Goal: Transaction & Acquisition: Book appointment/travel/reservation

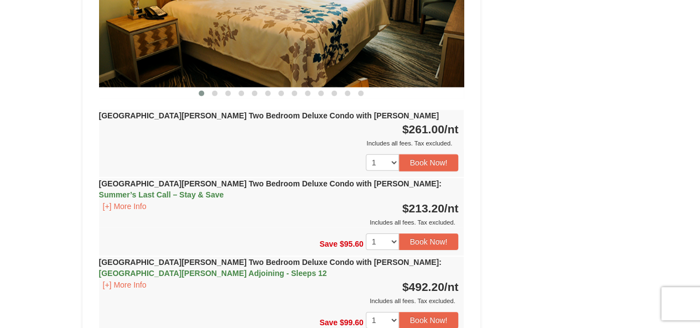
scroll to position [1677, 0]
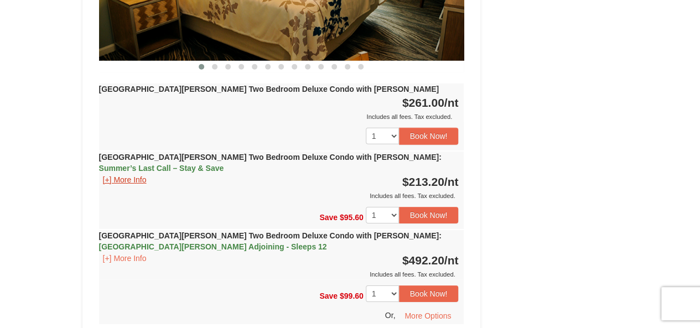
click at [131, 174] on button "[+] More Info" at bounding box center [124, 180] width 51 height 12
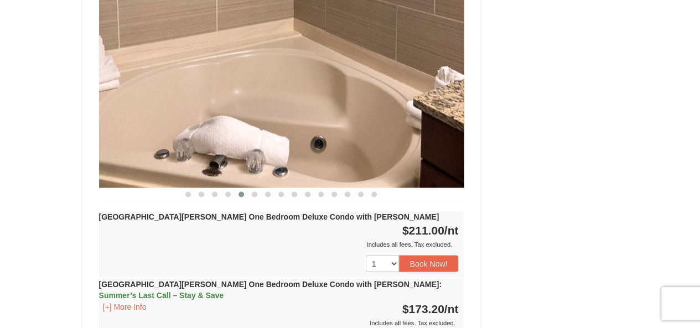
scroll to position [990, 0]
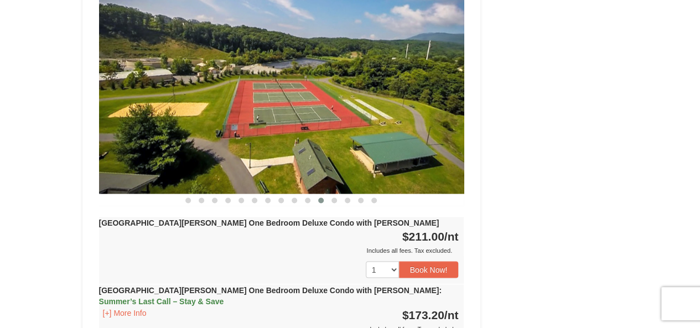
click at [373, 119] on img at bounding box center [281, 94] width 365 height 200
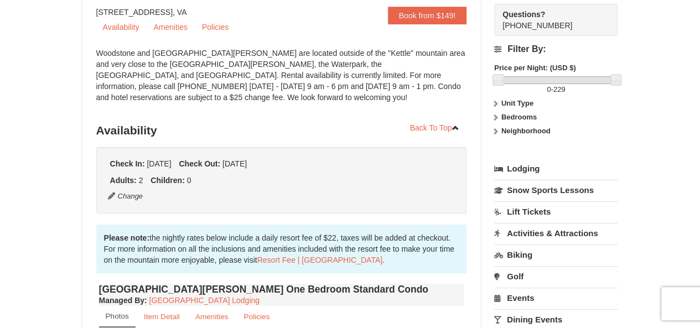
scroll to position [0, 0]
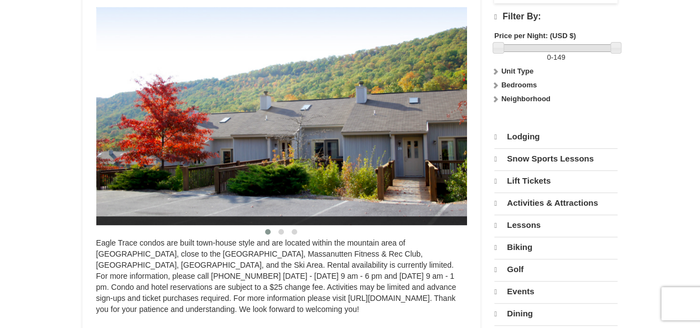
select select "9"
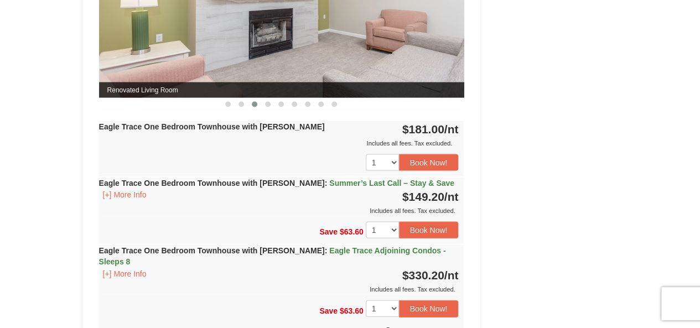
scroll to position [1087, 0]
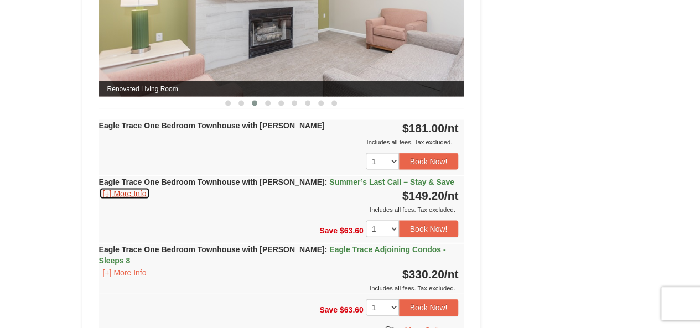
click at [132, 196] on button "[+] More Info" at bounding box center [124, 193] width 51 height 12
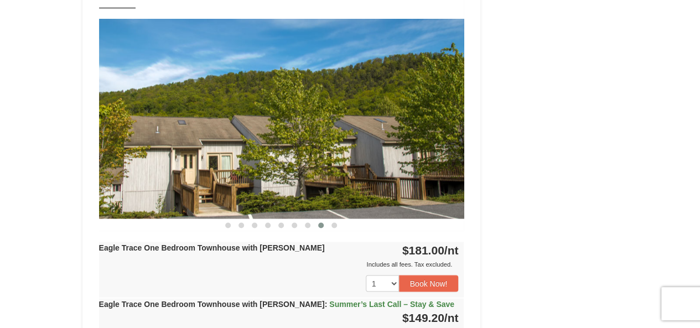
scroll to position [964, 0]
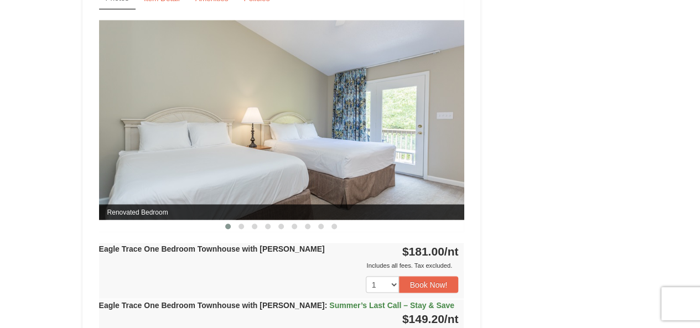
click at [389, 165] on img at bounding box center [281, 120] width 365 height 200
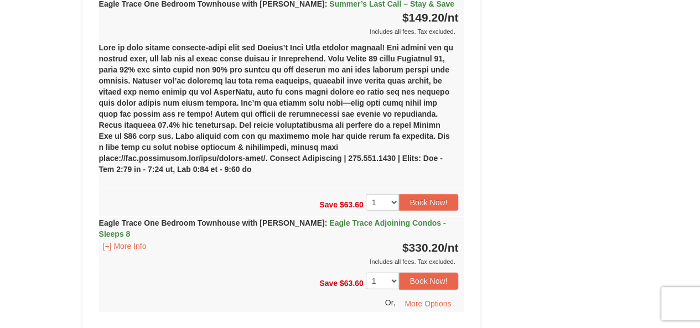
scroll to position [1263, 0]
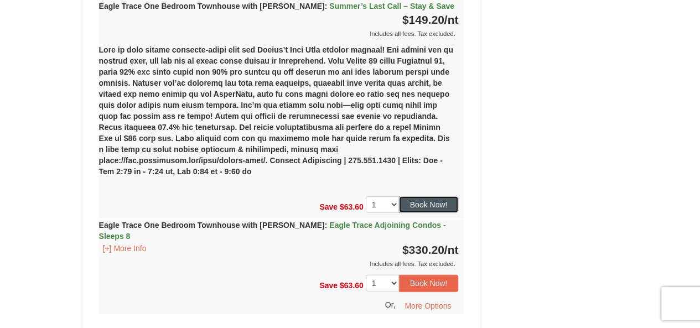
click at [435, 196] on button "Book Now!" at bounding box center [429, 204] width 60 height 17
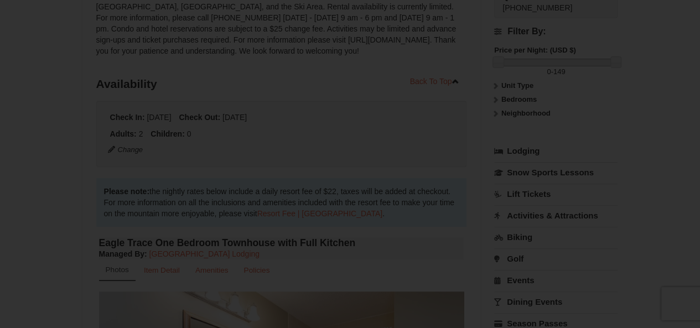
scroll to position [97, 0]
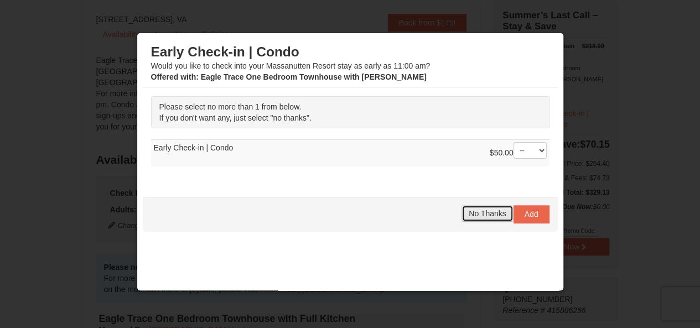
click at [472, 217] on button "No Thanks" at bounding box center [486, 213] width 51 height 17
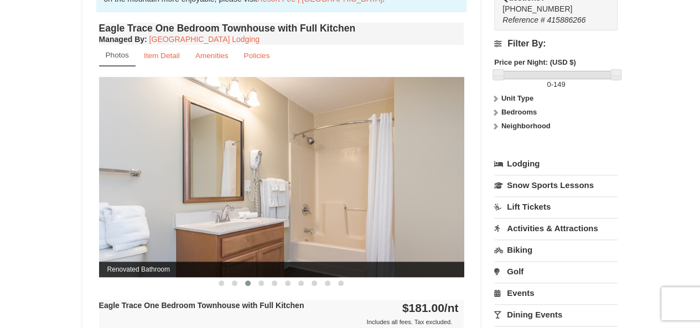
scroll to position [387, 0]
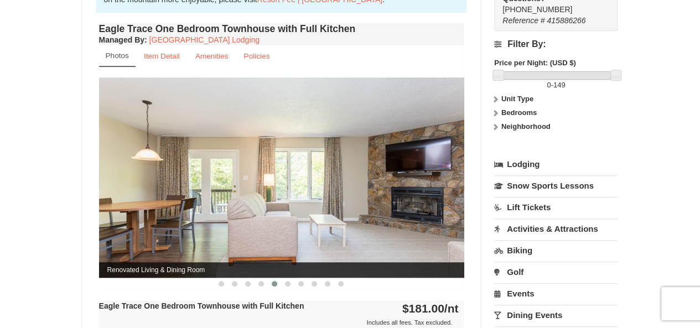
click at [307, 230] on img at bounding box center [281, 177] width 365 height 200
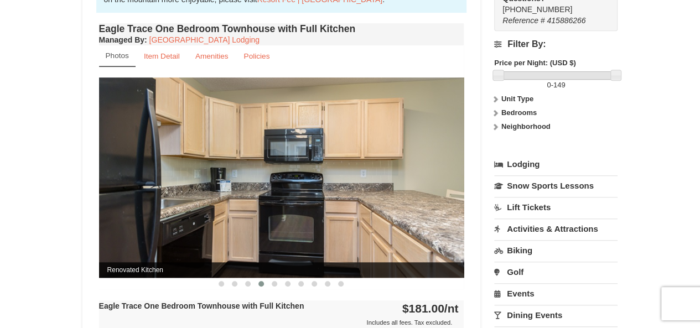
click at [358, 206] on img at bounding box center [281, 177] width 365 height 200
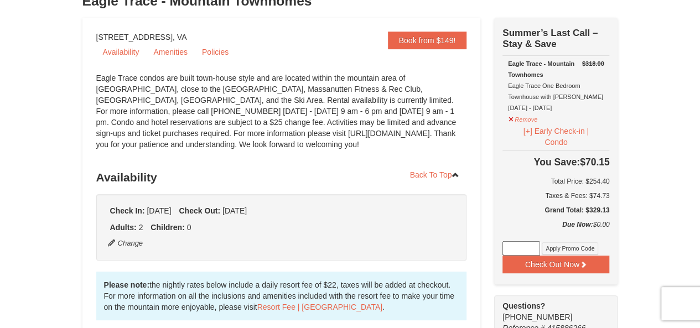
scroll to position [80, 0]
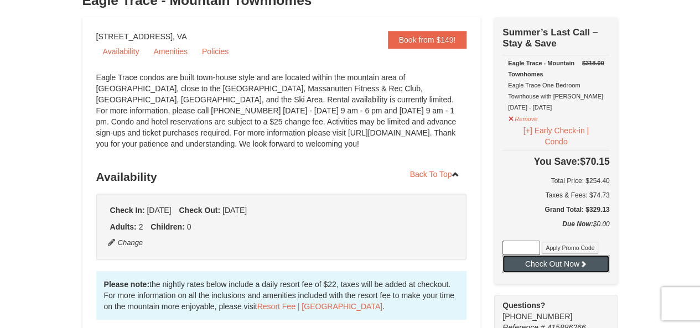
click at [586, 266] on icon at bounding box center [583, 264] width 8 height 8
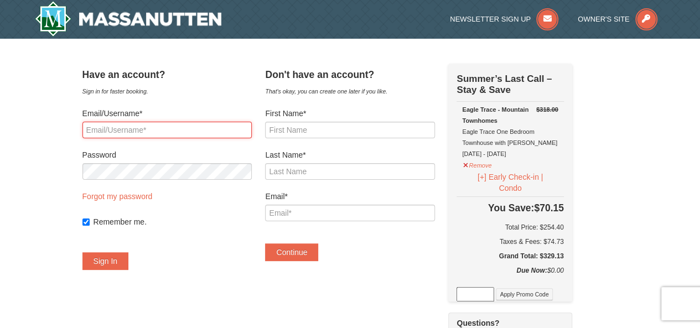
click at [146, 131] on input "Email/Username*" at bounding box center [166, 130] width 169 height 17
type input "bridgetgreen2012@gmail.com"
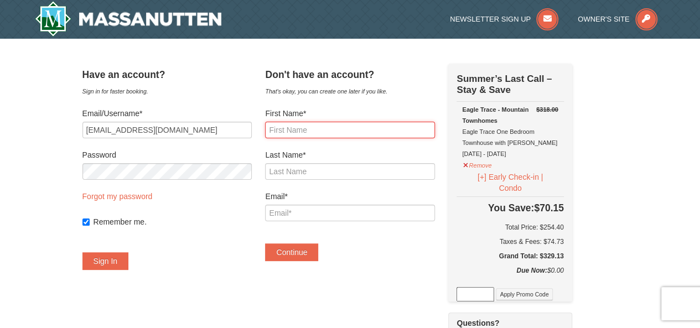
click at [293, 130] on input "First Name*" at bounding box center [349, 130] width 169 height 17
type input "Bridget"
type input "Green"
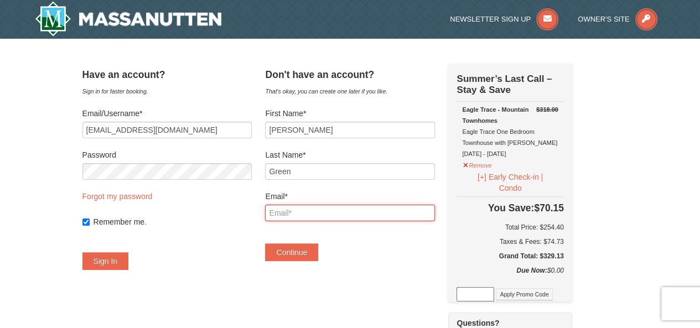
type input "bridgetgreen2012@gmail.com"
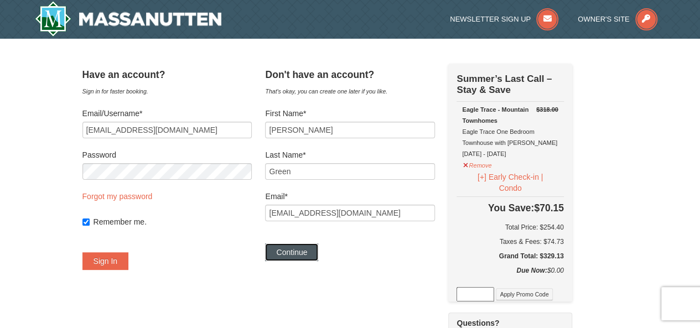
click at [312, 252] on button "Continue" at bounding box center [291, 252] width 53 height 18
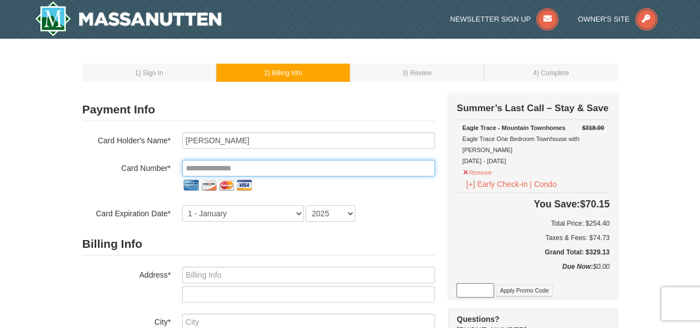
click at [270, 170] on input "tel" at bounding box center [308, 168] width 253 height 17
type input "**********"
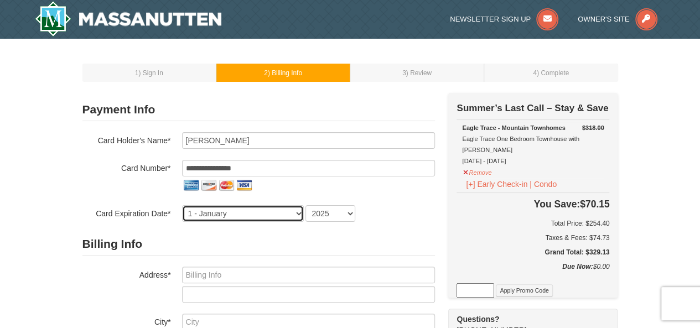
select select "2"
select select "2029"
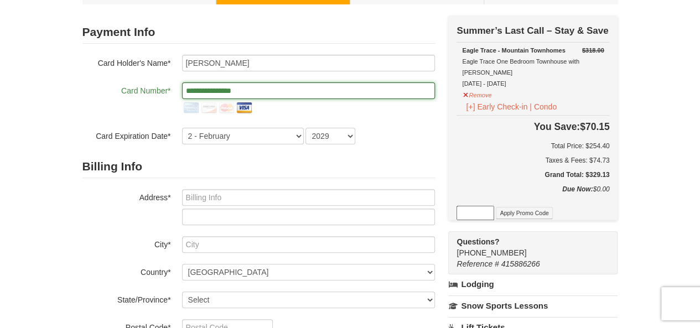
scroll to position [83, 0]
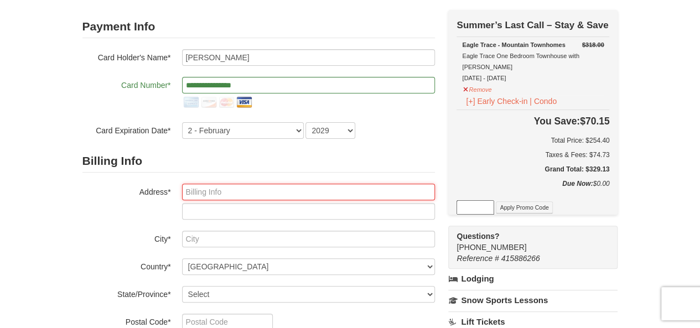
click at [270, 190] on input "text" at bounding box center [308, 192] width 253 height 17
type input "12370 Mount Clare place"
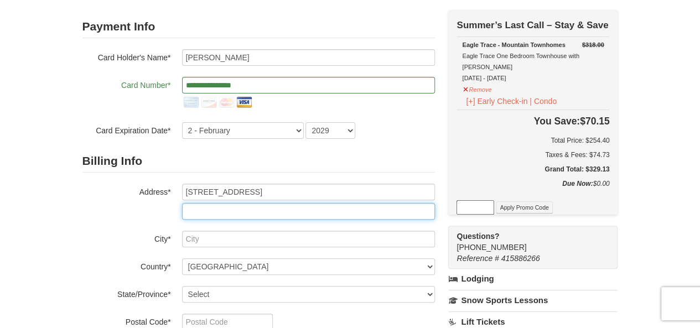
type input "12206"
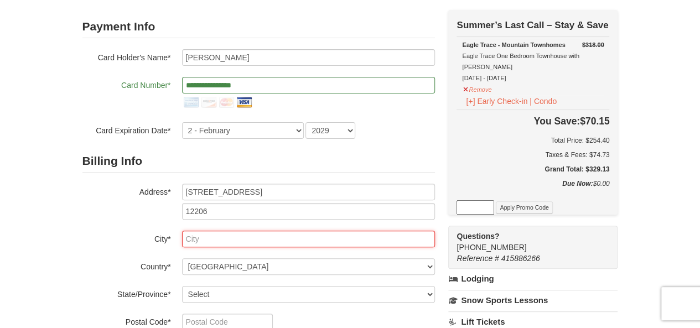
type input "Waldorf, MD"
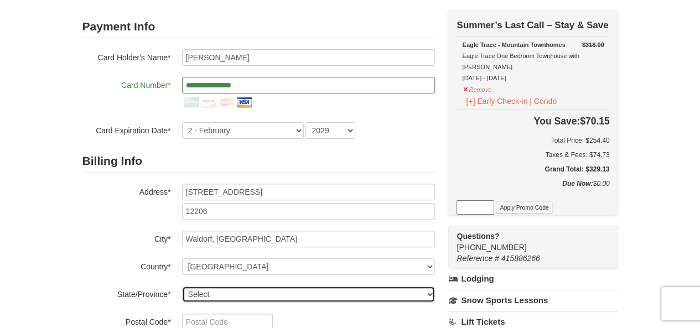
select select "MD"
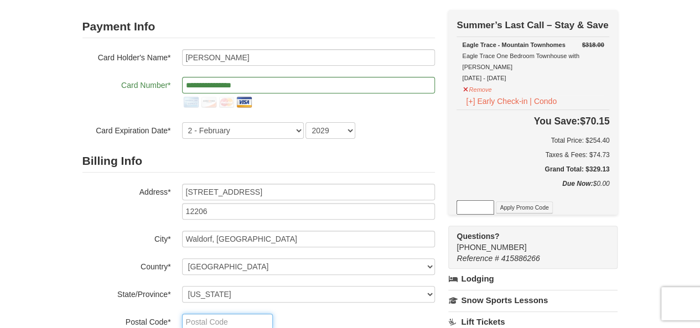
type input "20601"
type input "301"
type input "597"
type input "9395"
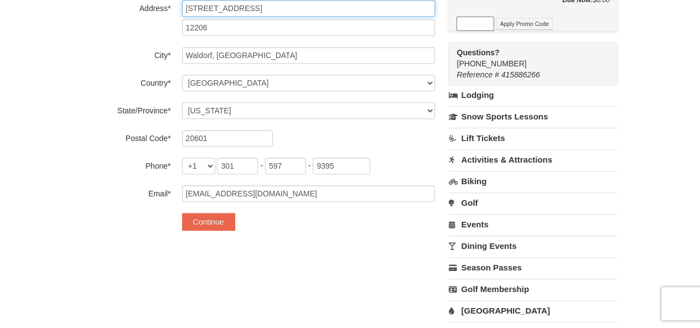
scroll to position [269, 0]
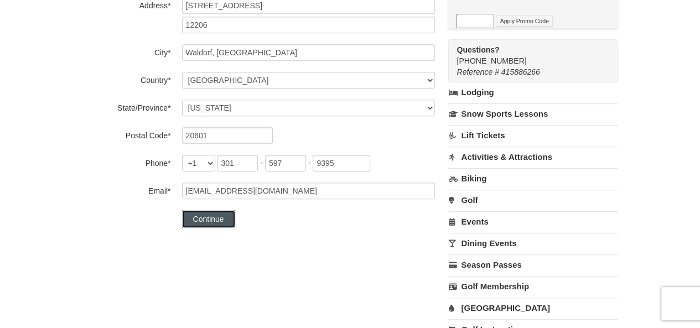
click at [207, 225] on button "Continue" at bounding box center [208, 219] width 53 height 18
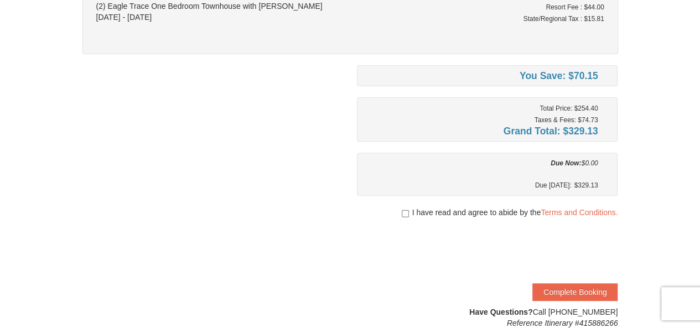
scroll to position [151, 0]
click at [401, 211] on input "checkbox" at bounding box center [404, 212] width 7 height 9
checkbox input "true"
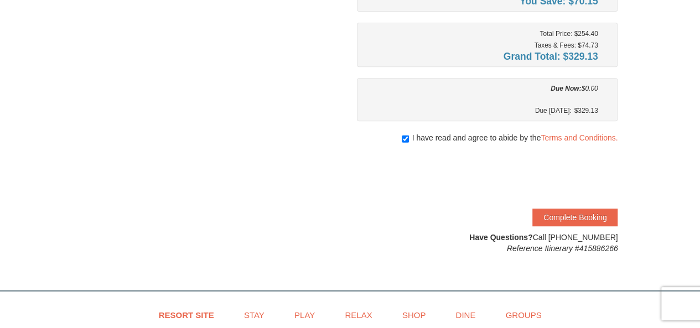
scroll to position [226, 0]
click at [598, 213] on button "Complete Booking" at bounding box center [574, 217] width 85 height 18
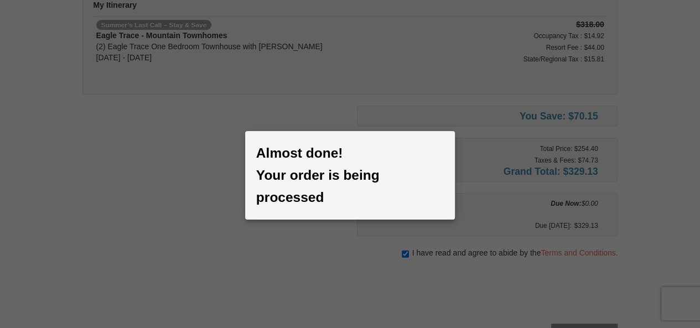
scroll to position [107, 0]
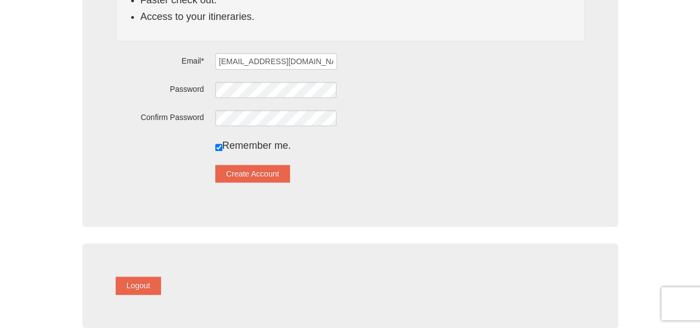
scroll to position [188, 0]
click at [260, 171] on button "Create Account" at bounding box center [252, 174] width 75 height 18
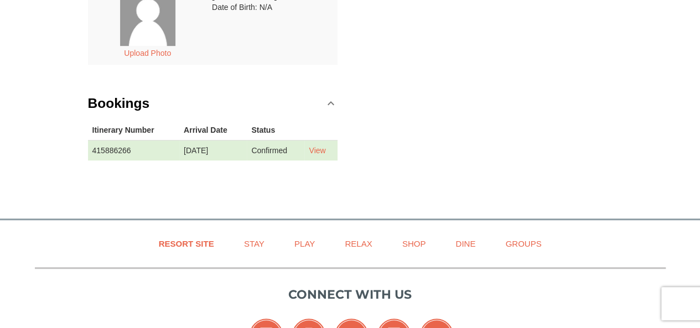
scroll to position [257, 0]
click at [322, 145] on link "View" at bounding box center [317, 149] width 17 height 9
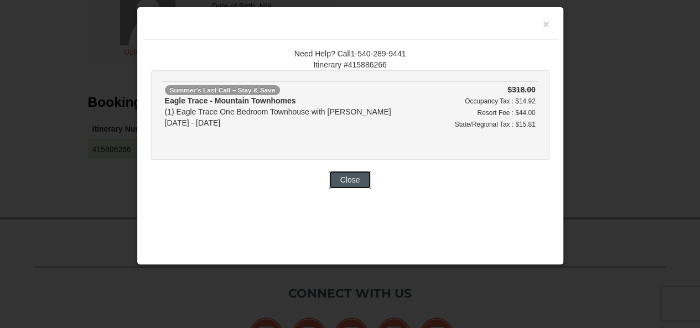
click at [362, 178] on button "Close" at bounding box center [350, 180] width 42 height 18
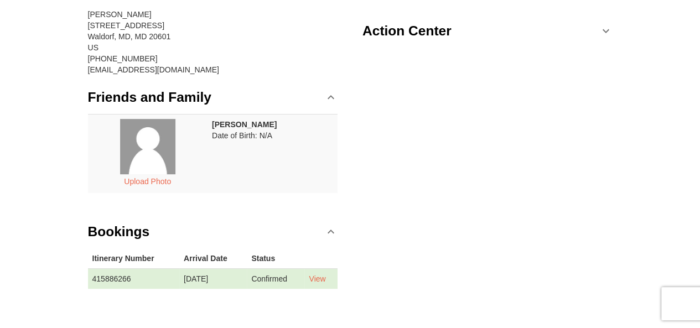
click at [452, 215] on div "Contact Info Edit [PERSON_NAME] [STREET_ADDRESS] [PHONE_NUMBER] [EMAIL_ADDRESS]…" at bounding box center [349, 140] width 535 height 341
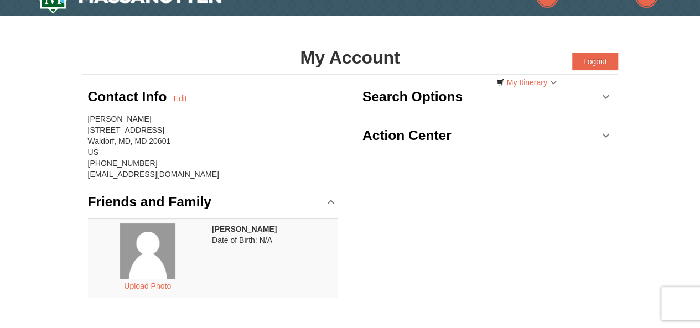
scroll to position [27, 0]
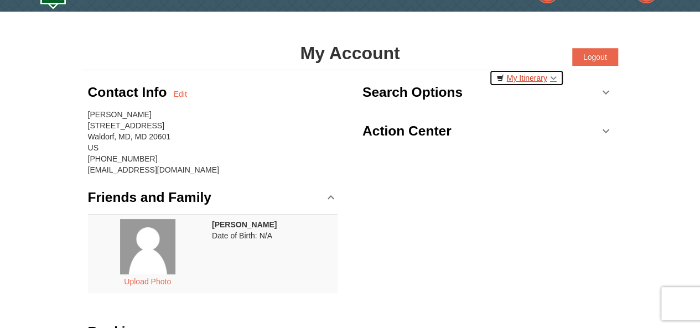
click at [552, 75] on link "My Itinerary" at bounding box center [526, 78] width 75 height 17
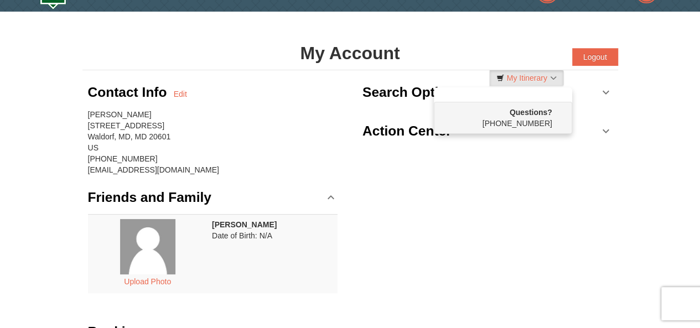
click at [503, 199] on div "Contact Info Edit [PERSON_NAME] [STREET_ADDRESS] [PHONE_NUMBER] [EMAIL_ADDRESS]…" at bounding box center [349, 240] width 535 height 341
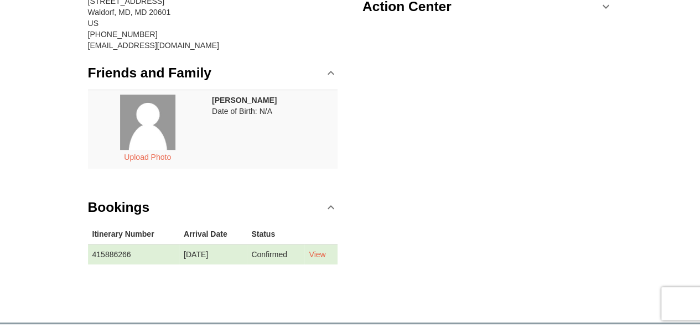
scroll to position [155, 0]
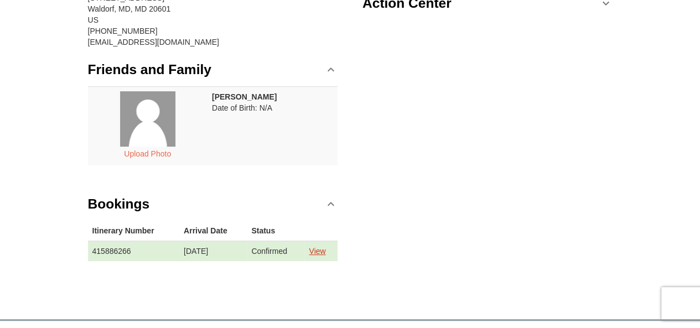
click at [323, 247] on link "View" at bounding box center [317, 251] width 17 height 9
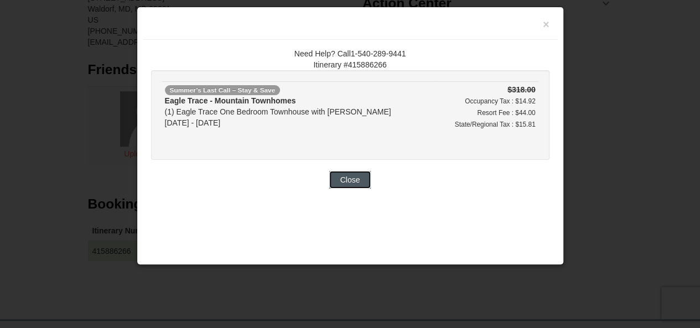
click at [357, 178] on button "Close" at bounding box center [350, 180] width 42 height 18
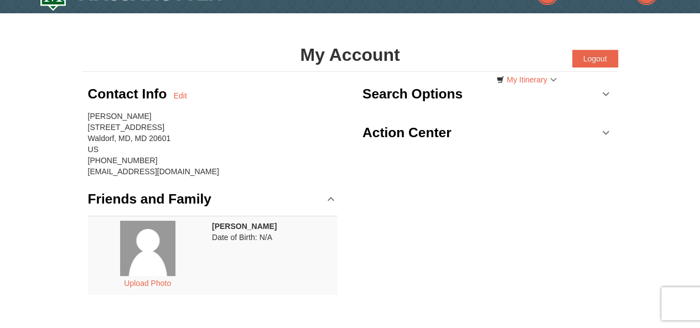
scroll to position [0, 0]
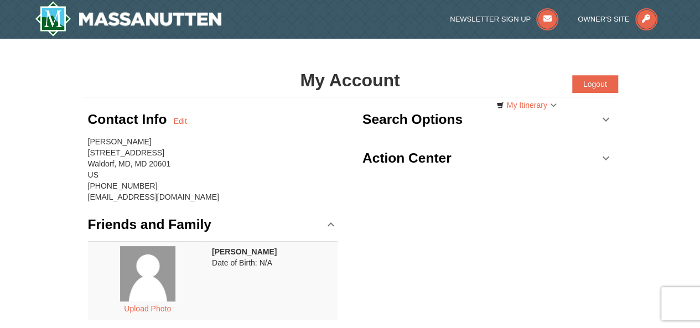
click at [652, 186] on div "× My Account Categories Map List Filter My Itinerary Questions? [PHONE_NUMBER] …" at bounding box center [350, 251] width 700 height 424
click at [168, 34] on img at bounding box center [128, 18] width 187 height 35
